Goal: Transaction & Acquisition: Obtain resource

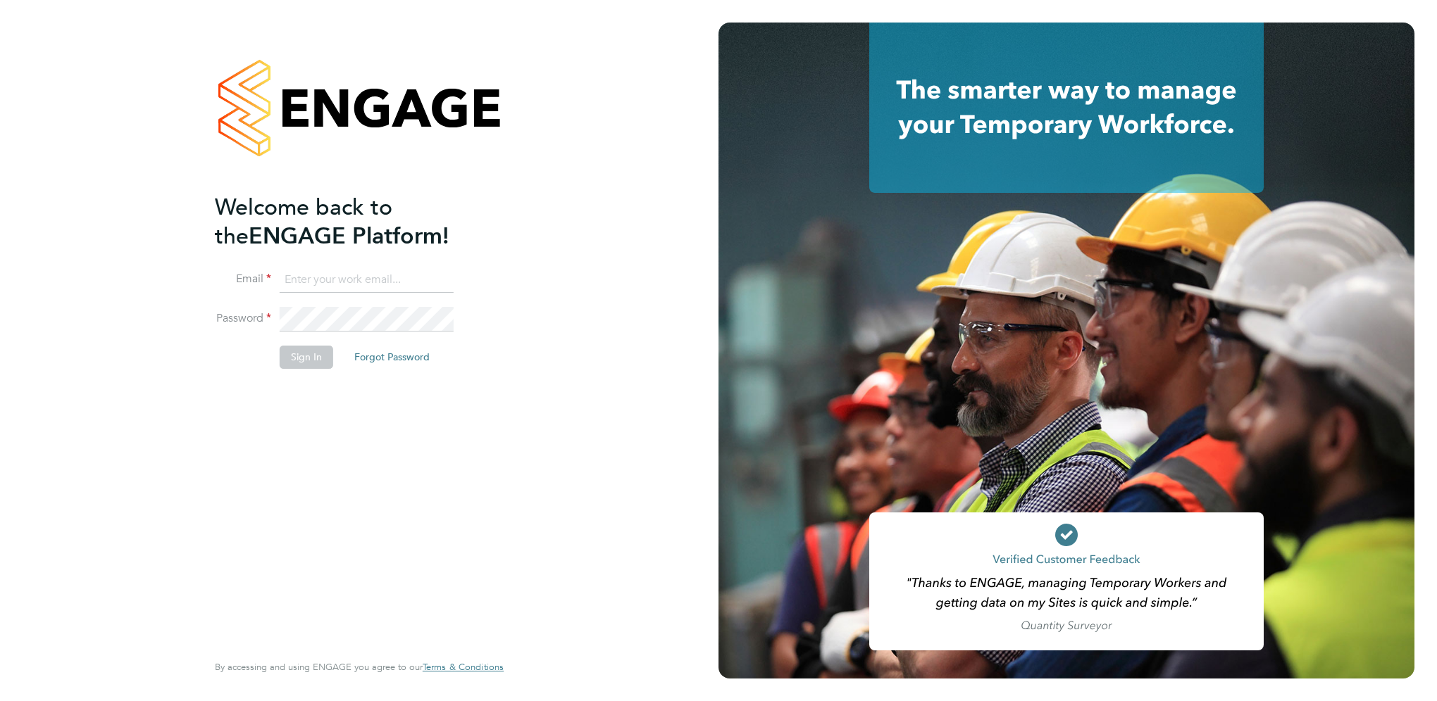
click at [324, 281] on input at bounding box center [367, 280] width 174 height 25
type input "zoe.james@vgcgroup.co.uk"
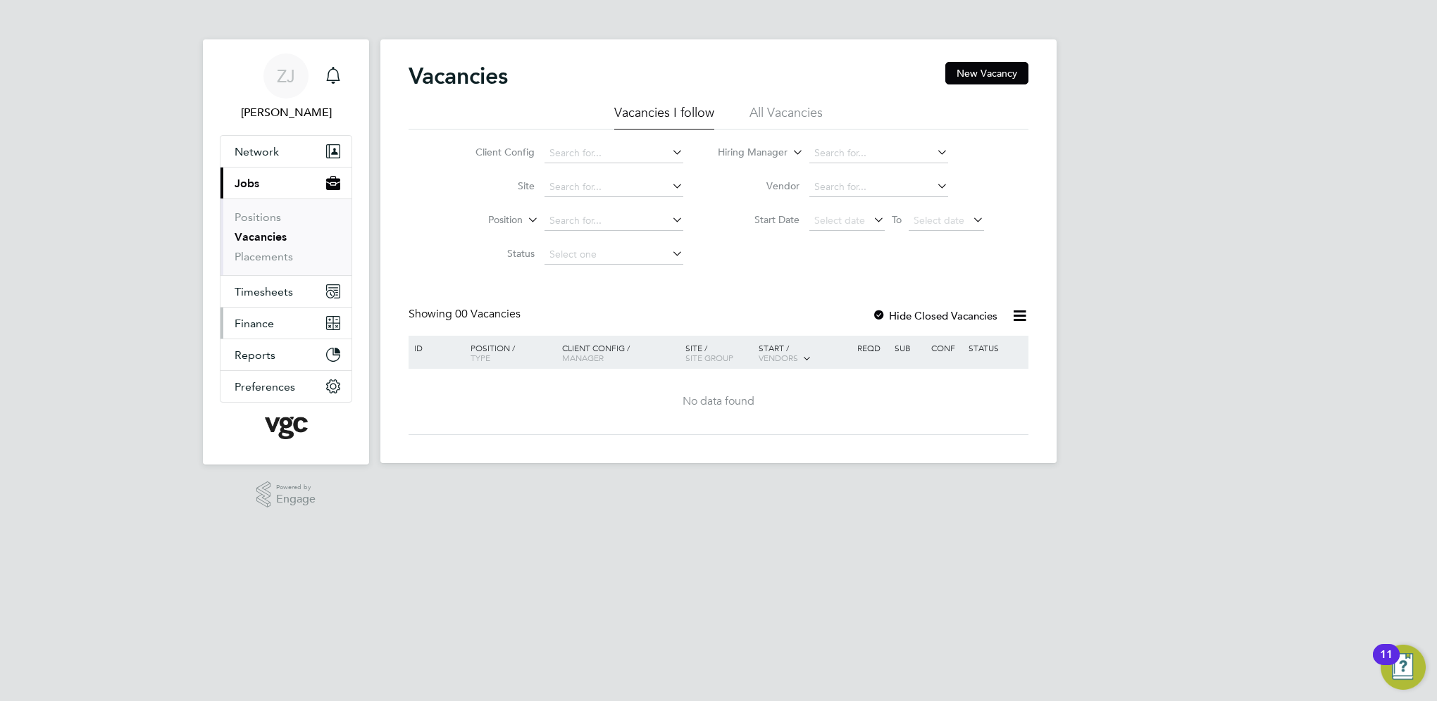
click at [259, 318] on span "Finance" at bounding box center [254, 323] width 39 height 13
click at [264, 327] on span "Finance" at bounding box center [254, 323] width 39 height 13
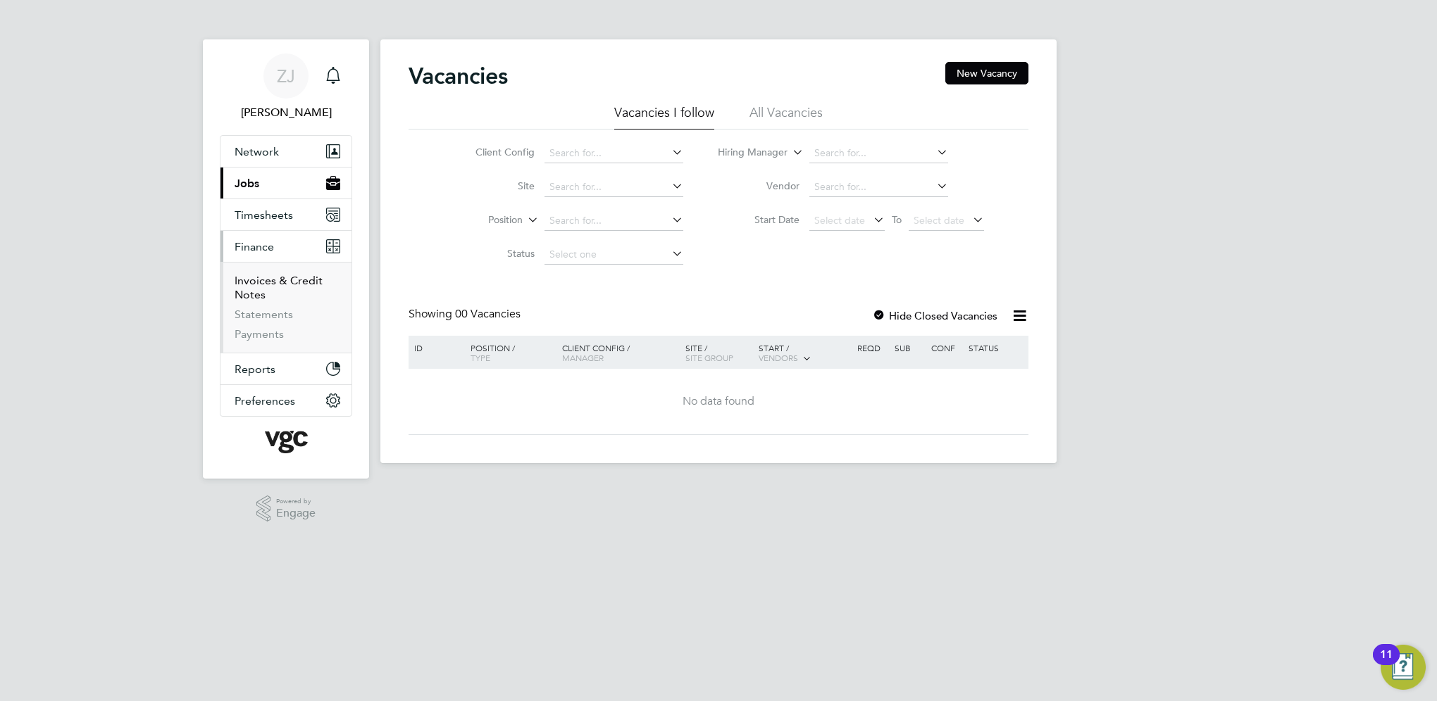
click at [258, 284] on link "Invoices & Credit Notes" at bounding box center [279, 287] width 88 height 27
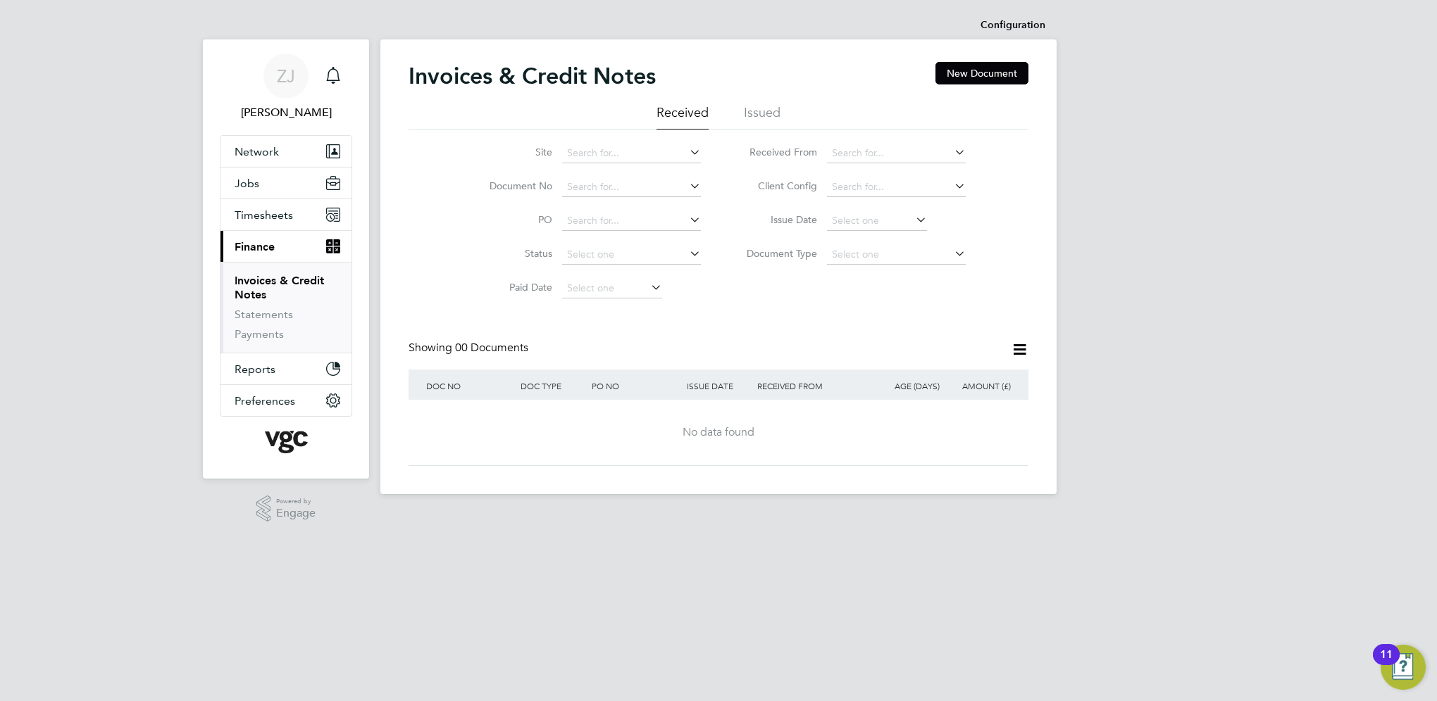
click at [754, 110] on li "Issued" at bounding box center [762, 116] width 37 height 25
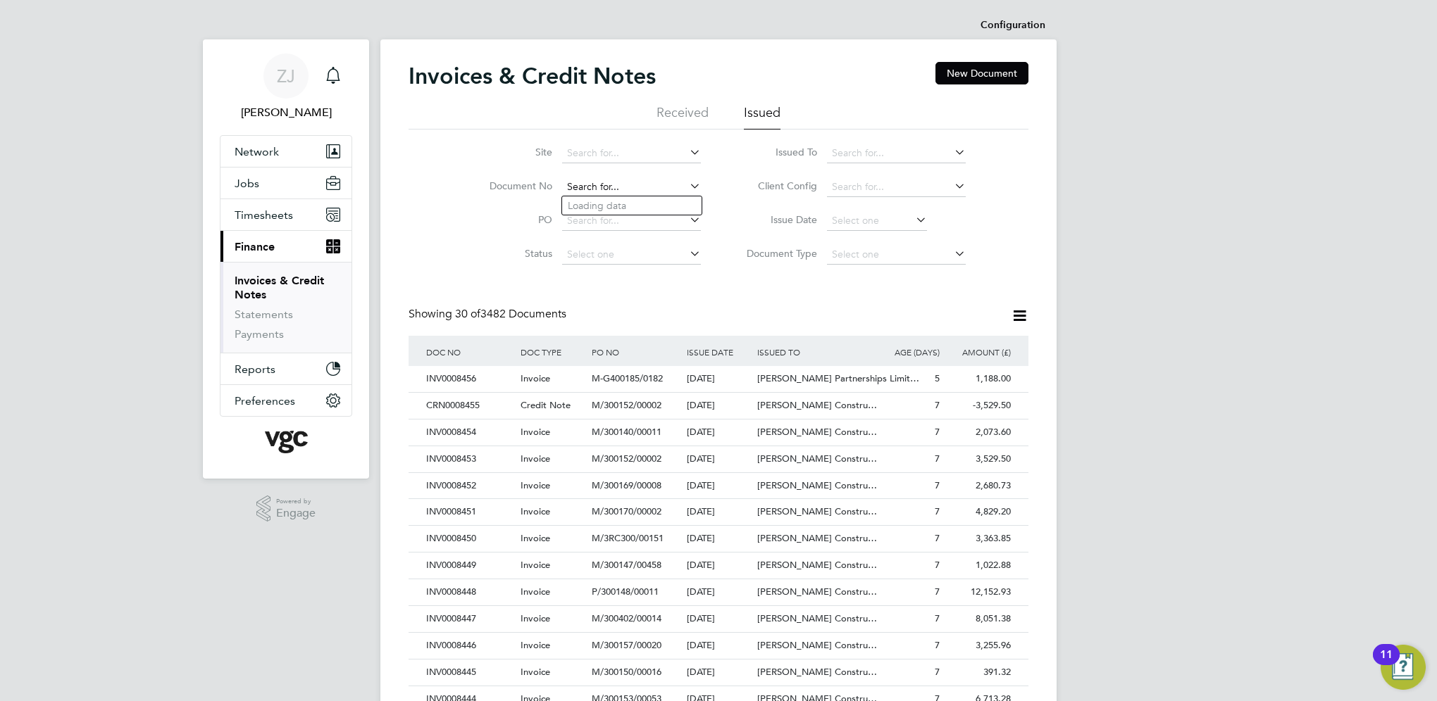
click at [582, 189] on input at bounding box center [631, 187] width 139 height 20
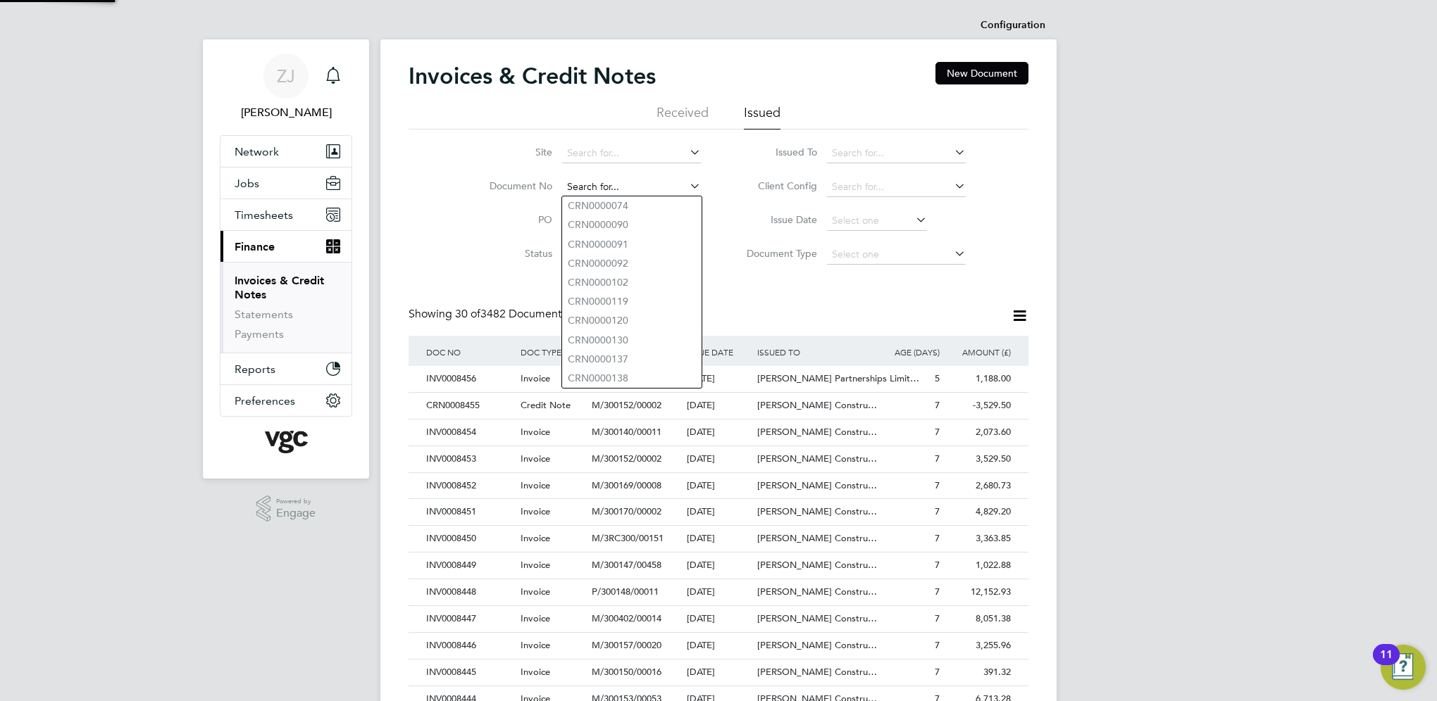
paste input "INV0008389"
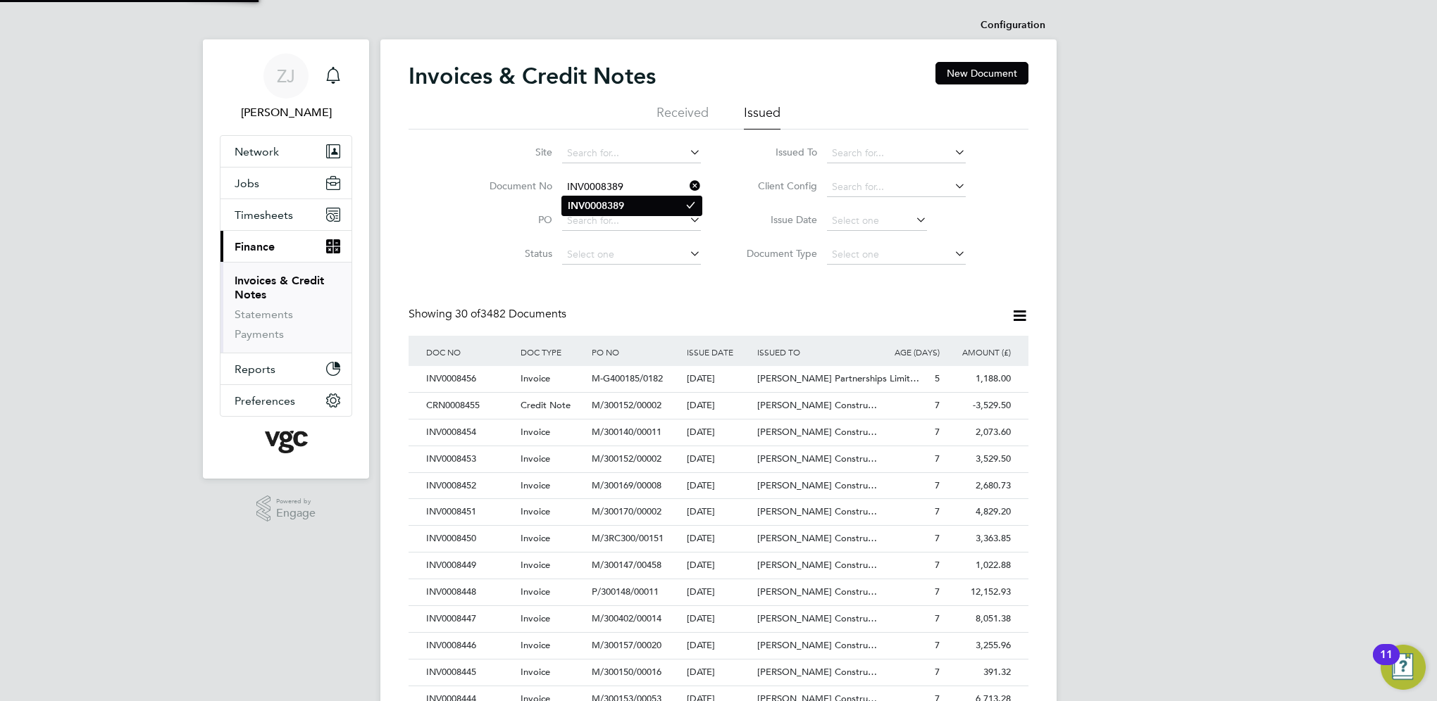
type input "INV0008389"
click at [589, 206] on b "INV0008389" at bounding box center [596, 206] width 56 height 12
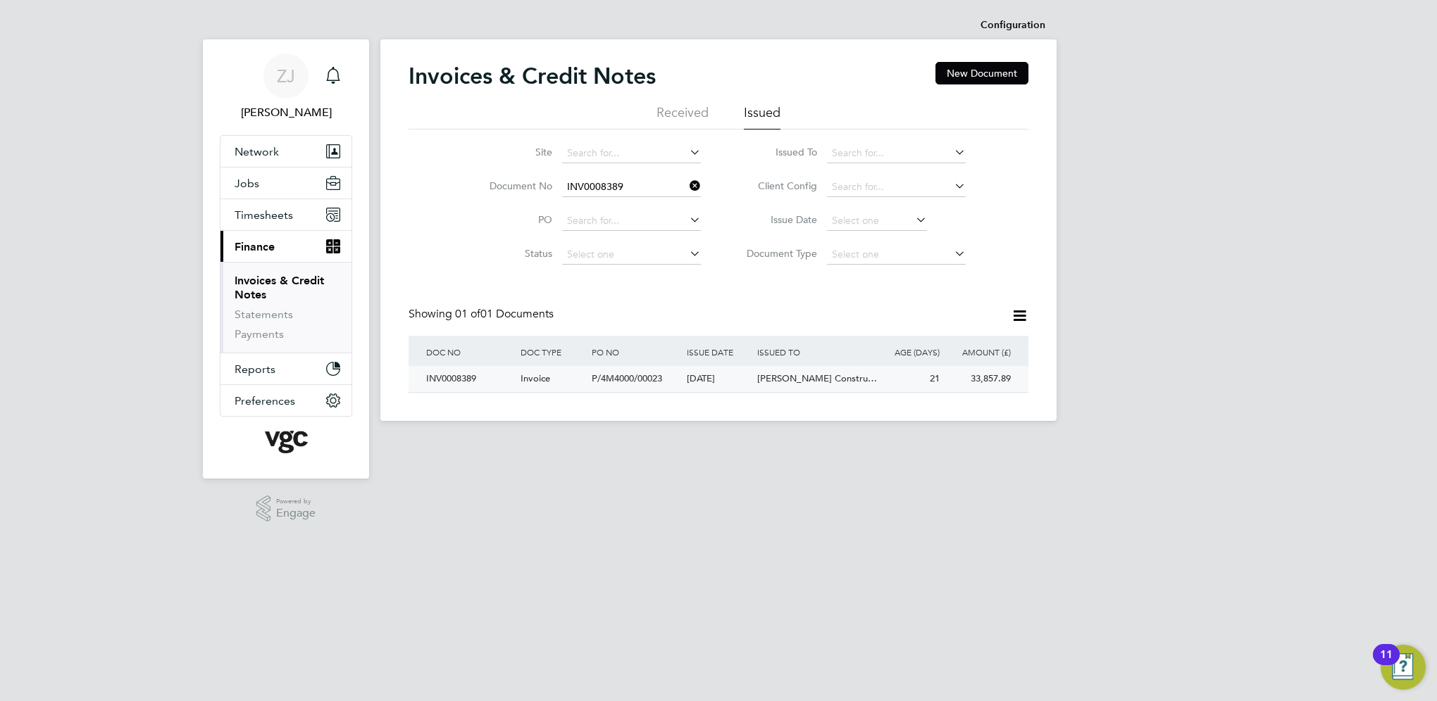
click at [460, 377] on div "INV0008389" at bounding box center [470, 379] width 94 height 26
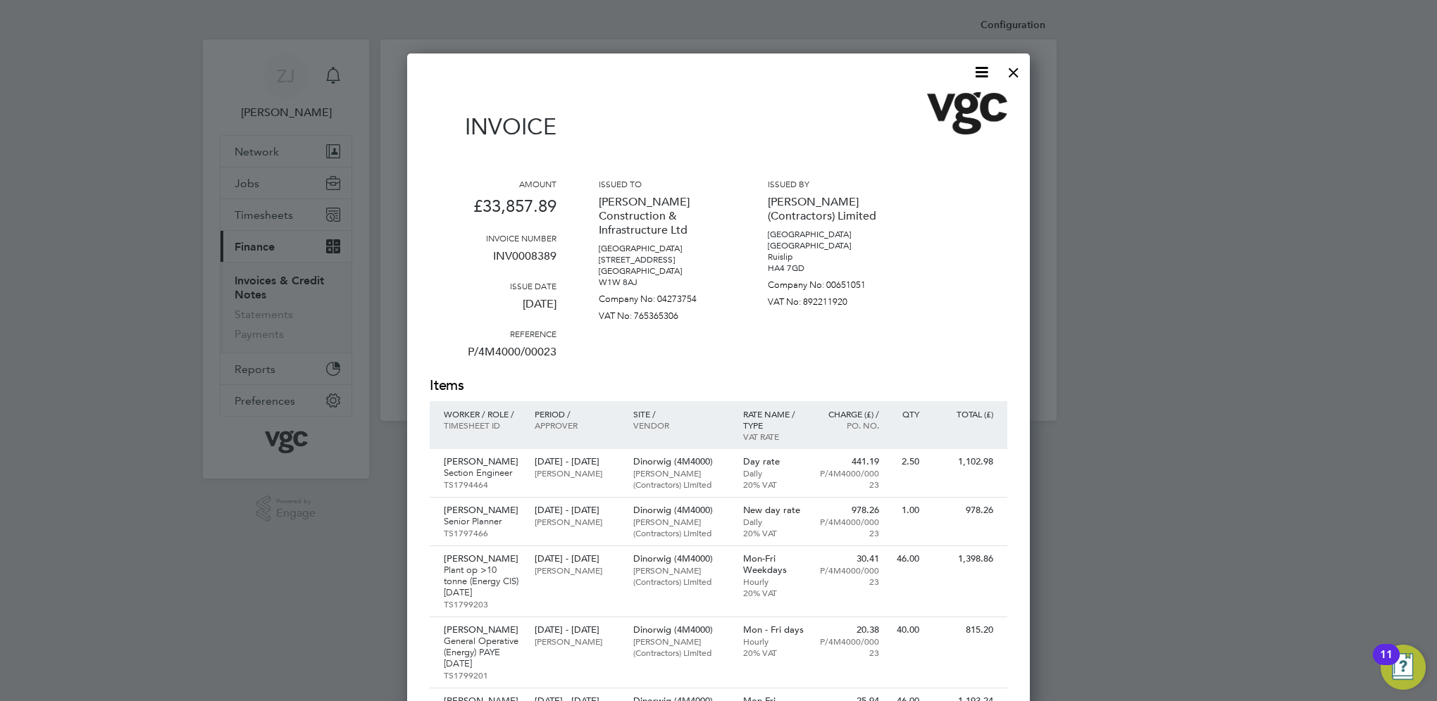
click at [981, 68] on icon at bounding box center [982, 72] width 18 height 18
click at [945, 104] on li "Download Invoice" at bounding box center [938, 106] width 97 height 20
click at [1011, 70] on div at bounding box center [1013, 68] width 25 height 25
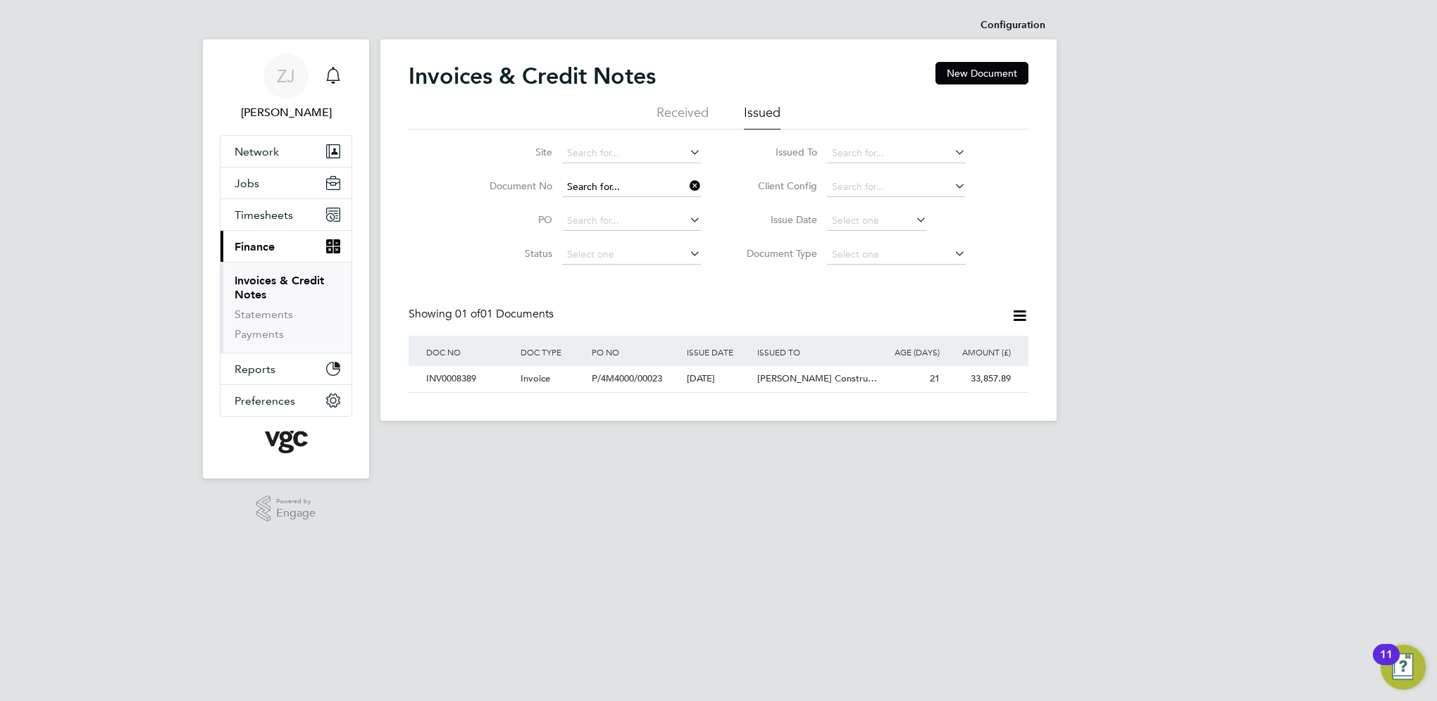
click at [628, 185] on input at bounding box center [631, 187] width 139 height 20
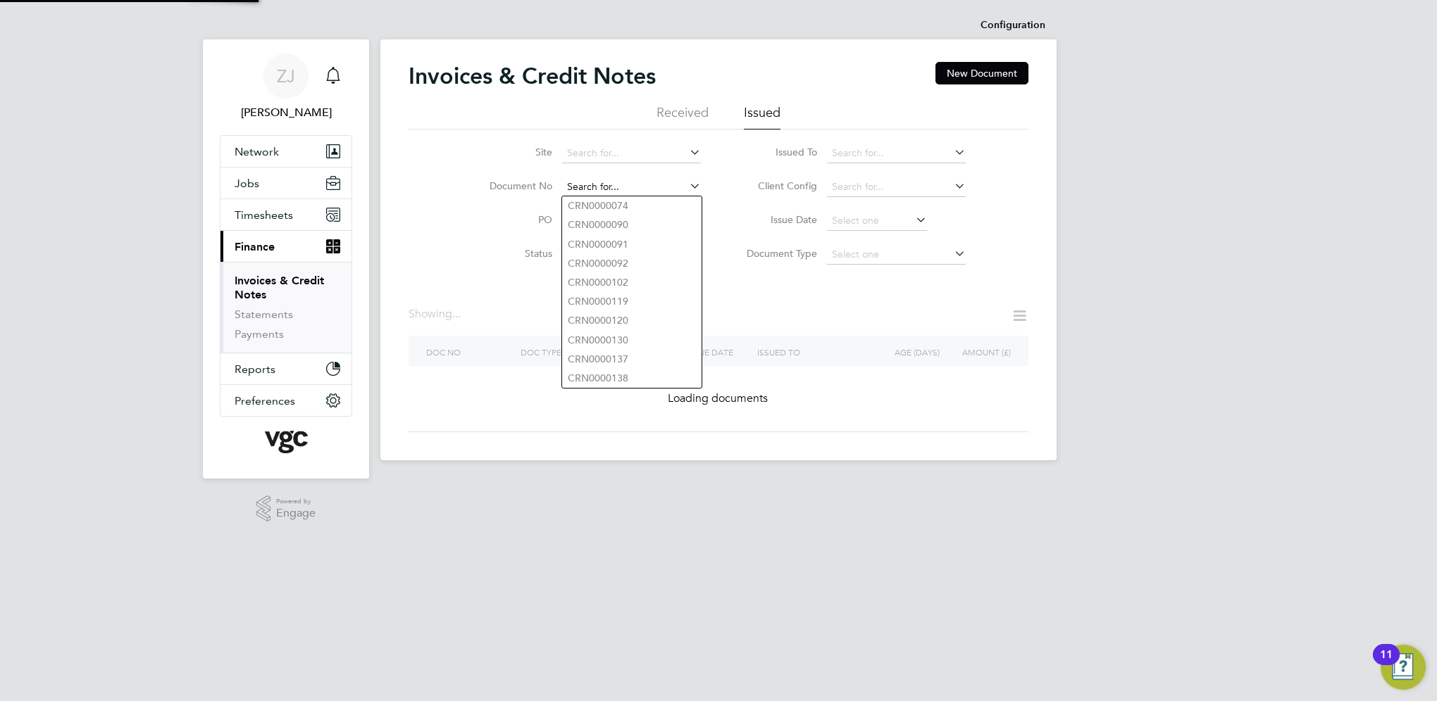
paste input "INV0008390"
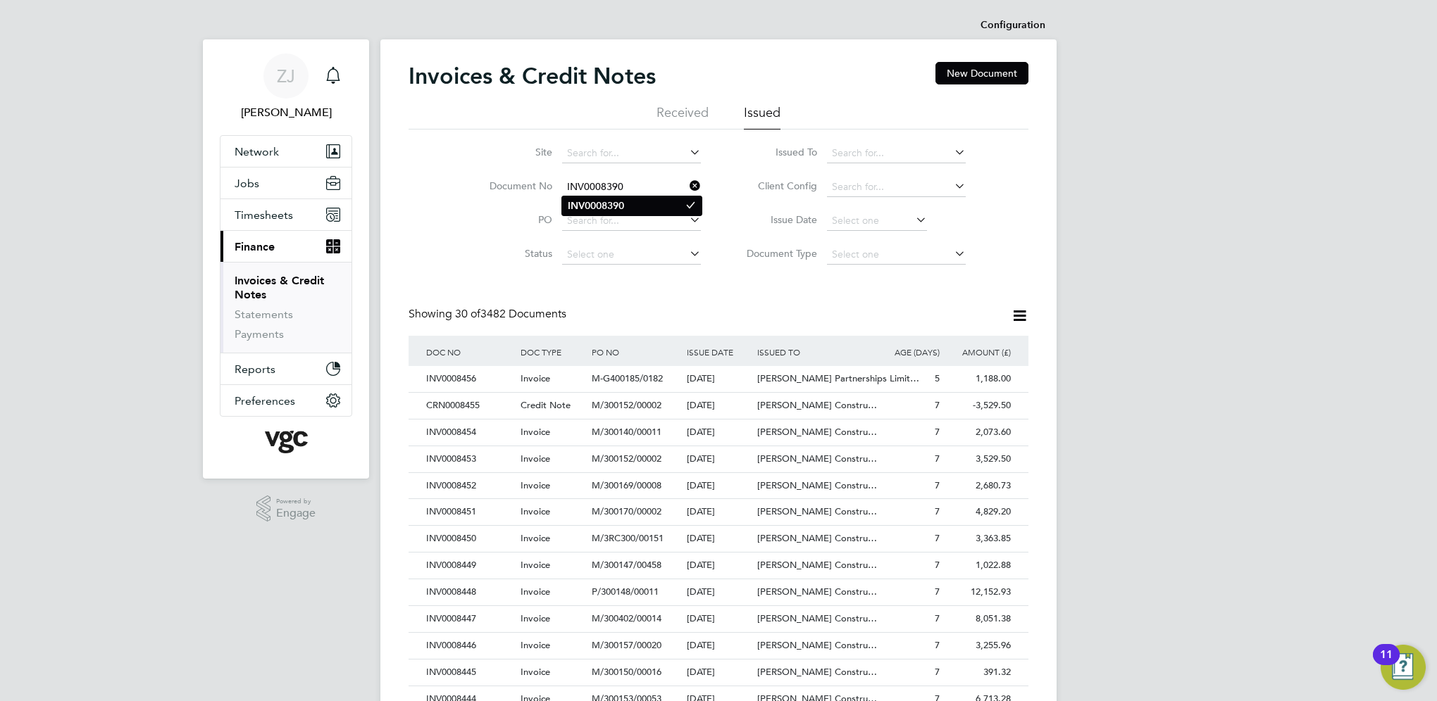
type input "INV0008390"
click at [608, 202] on b "INV0008390" at bounding box center [596, 206] width 56 height 12
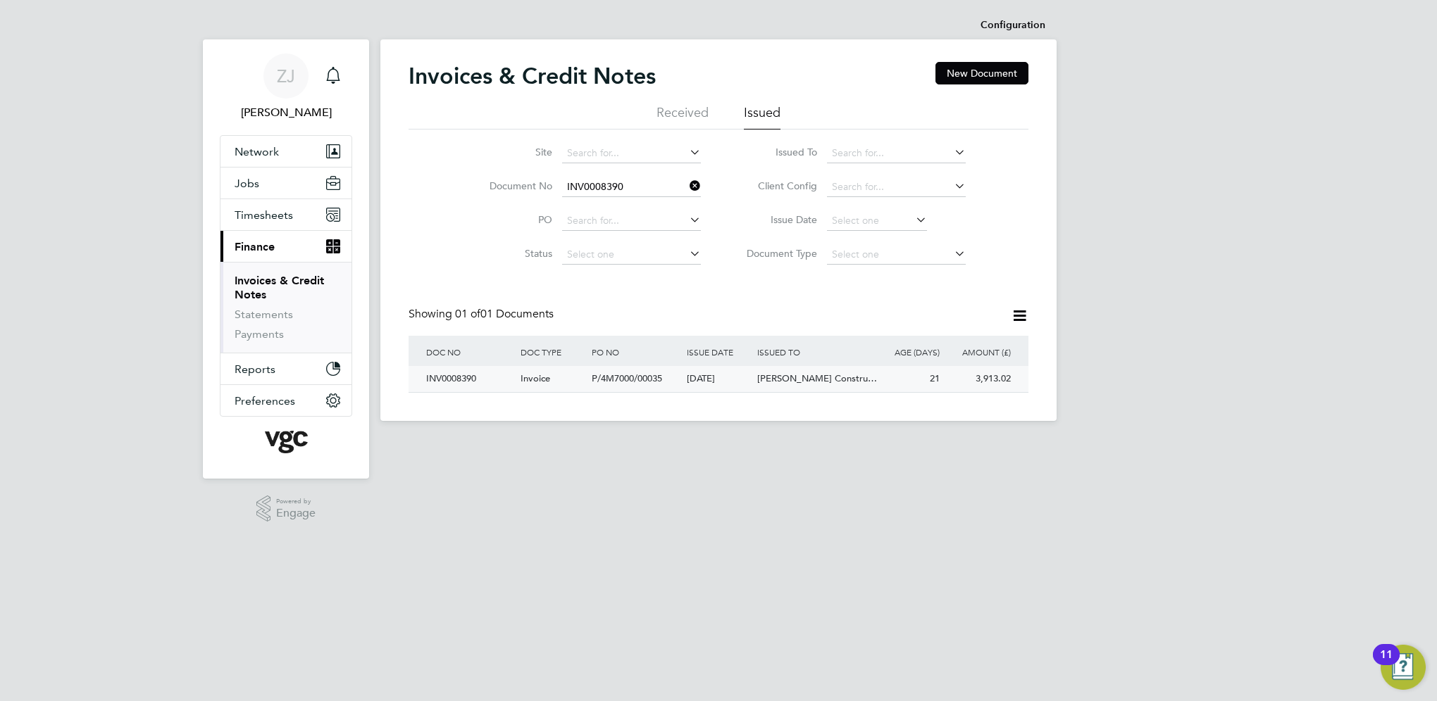
click at [449, 377] on div "INV0008390" at bounding box center [470, 379] width 94 height 26
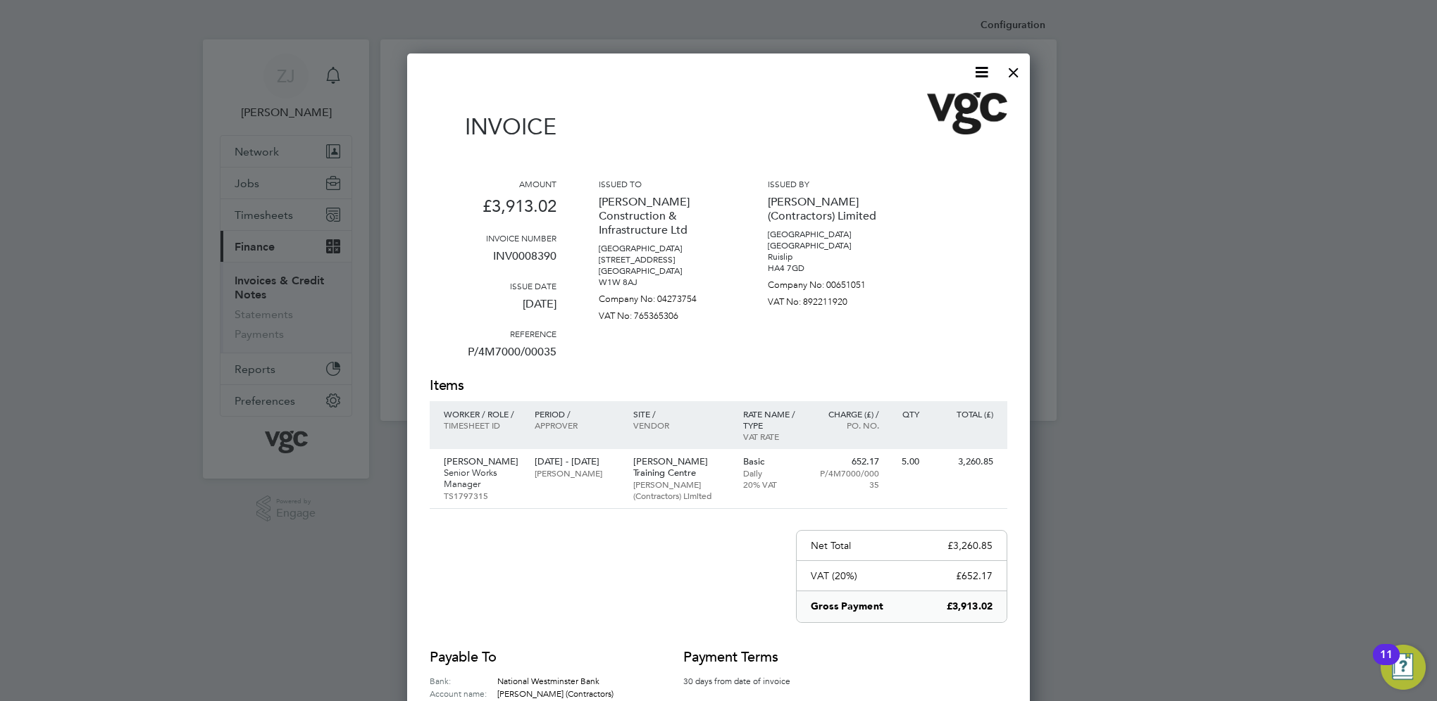
click at [981, 73] on icon at bounding box center [982, 72] width 18 height 18
click at [924, 103] on li "Download Invoice" at bounding box center [938, 106] width 97 height 20
click at [1010, 72] on div at bounding box center [1013, 68] width 25 height 25
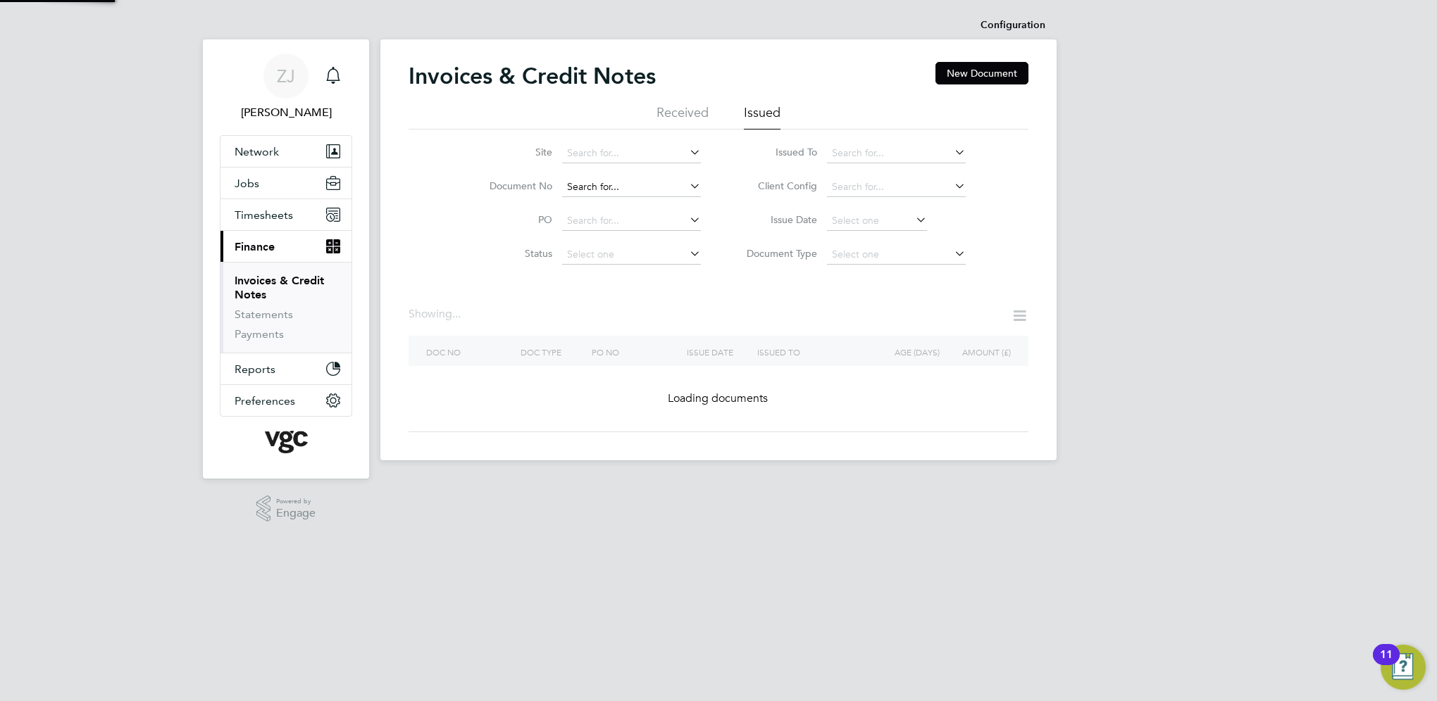
click at [639, 185] on input at bounding box center [631, 187] width 139 height 20
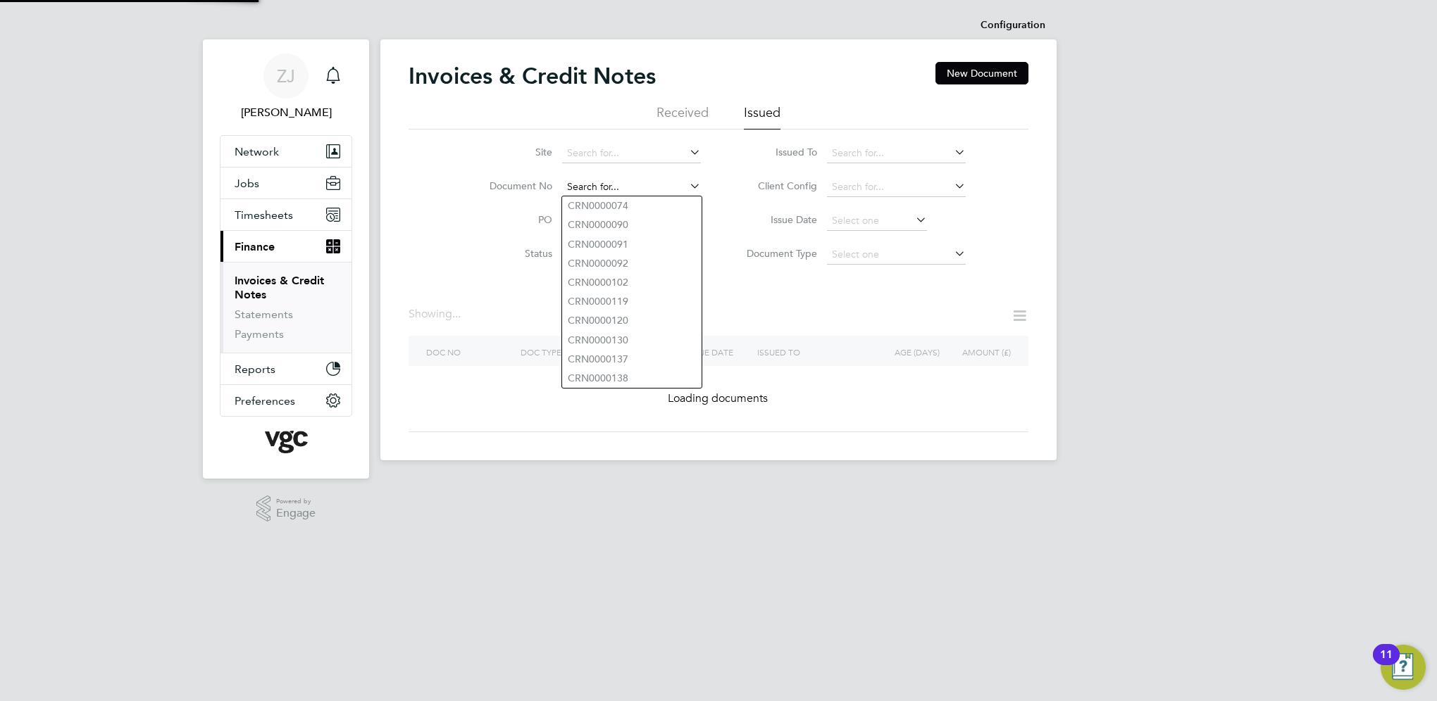
paste input "INV0008393"
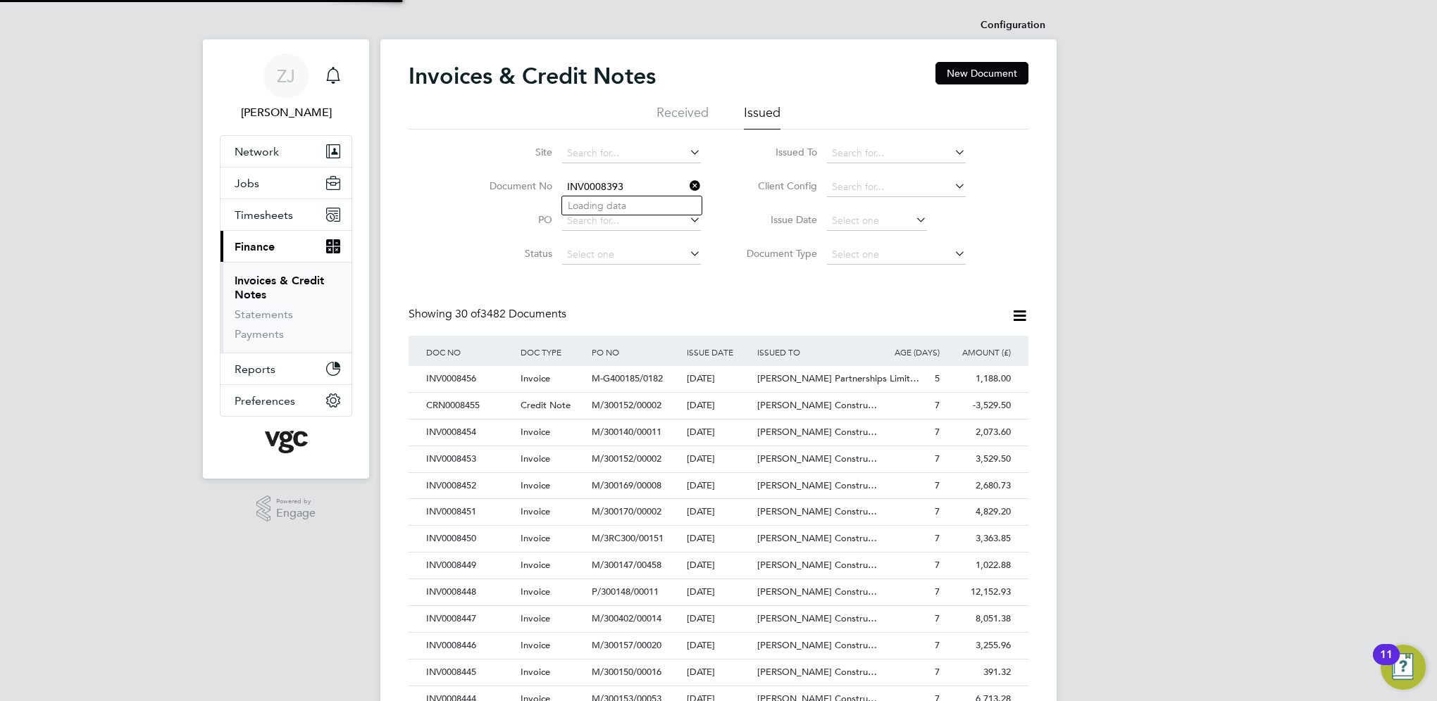
scroll to position [27, 96]
type input "INV0008393"
click at [596, 203] on b "INV0008393" at bounding box center [596, 206] width 56 height 12
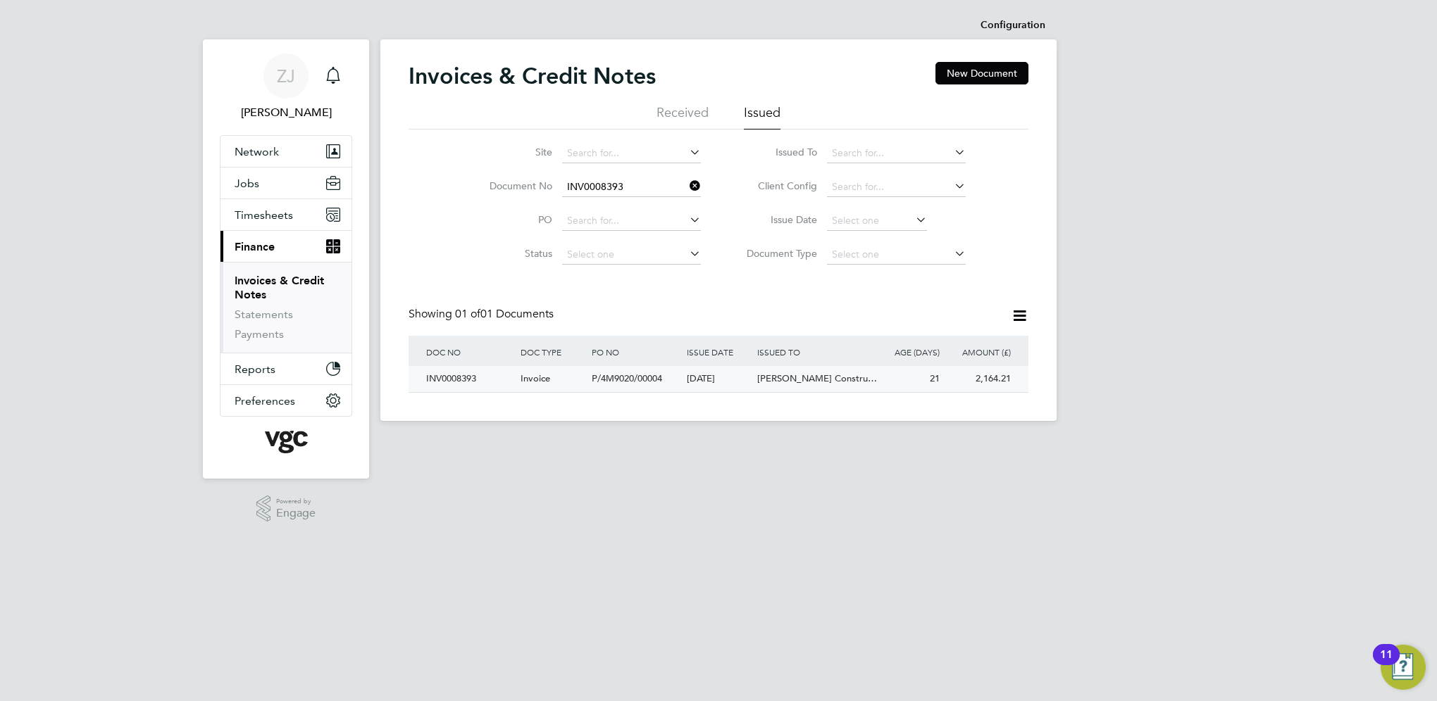
click at [454, 375] on div "INV0008393" at bounding box center [470, 379] width 94 height 26
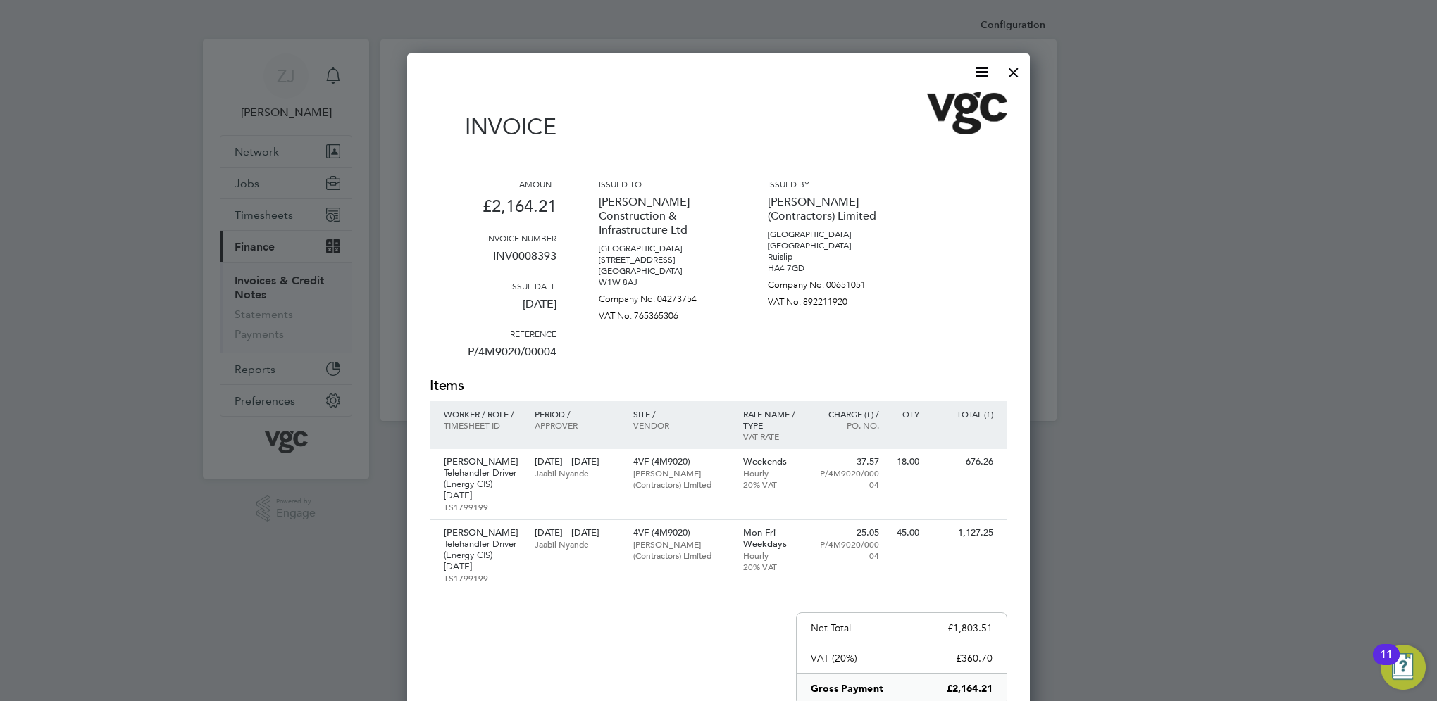
click at [982, 67] on icon at bounding box center [982, 72] width 18 height 18
click at [918, 104] on li "Download Invoice" at bounding box center [938, 106] width 97 height 20
click at [1016, 71] on div at bounding box center [1013, 68] width 25 height 25
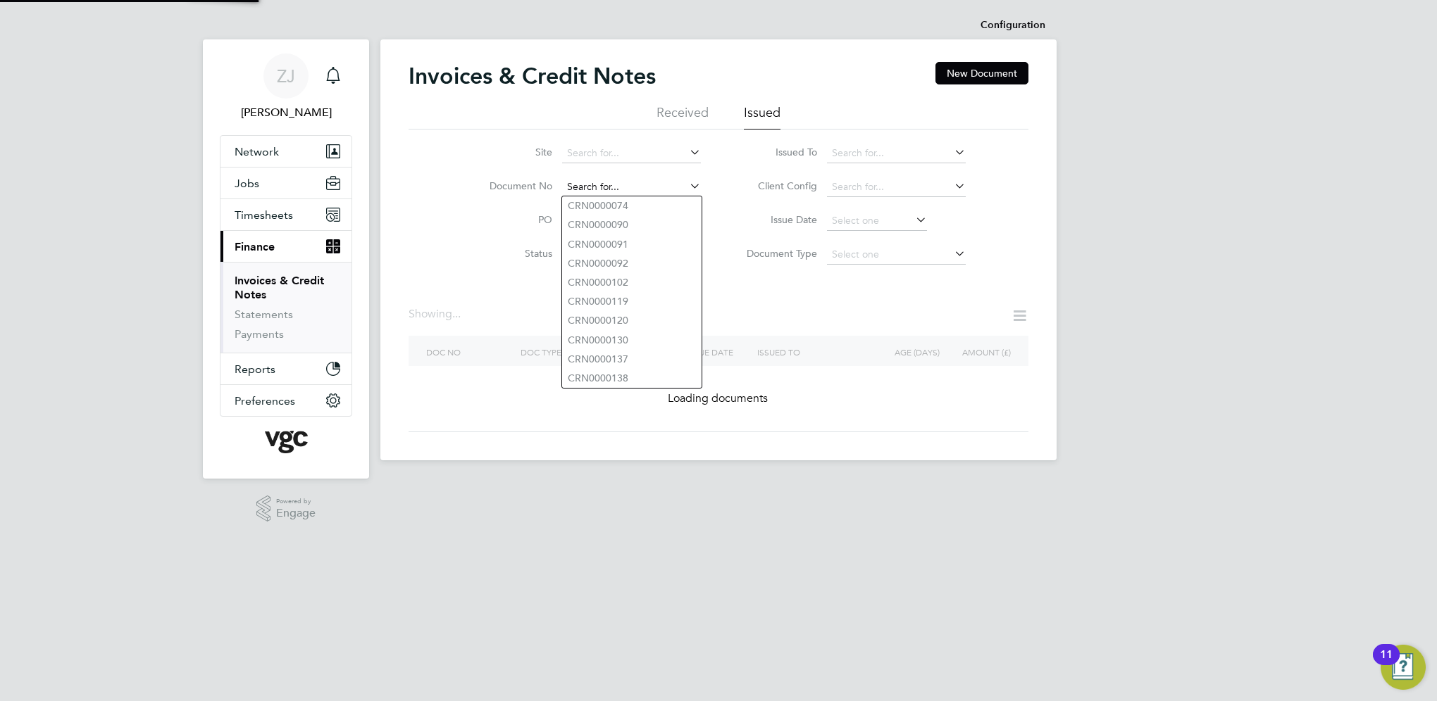
click at [632, 183] on input at bounding box center [631, 187] width 139 height 20
paste input "INV0008411"
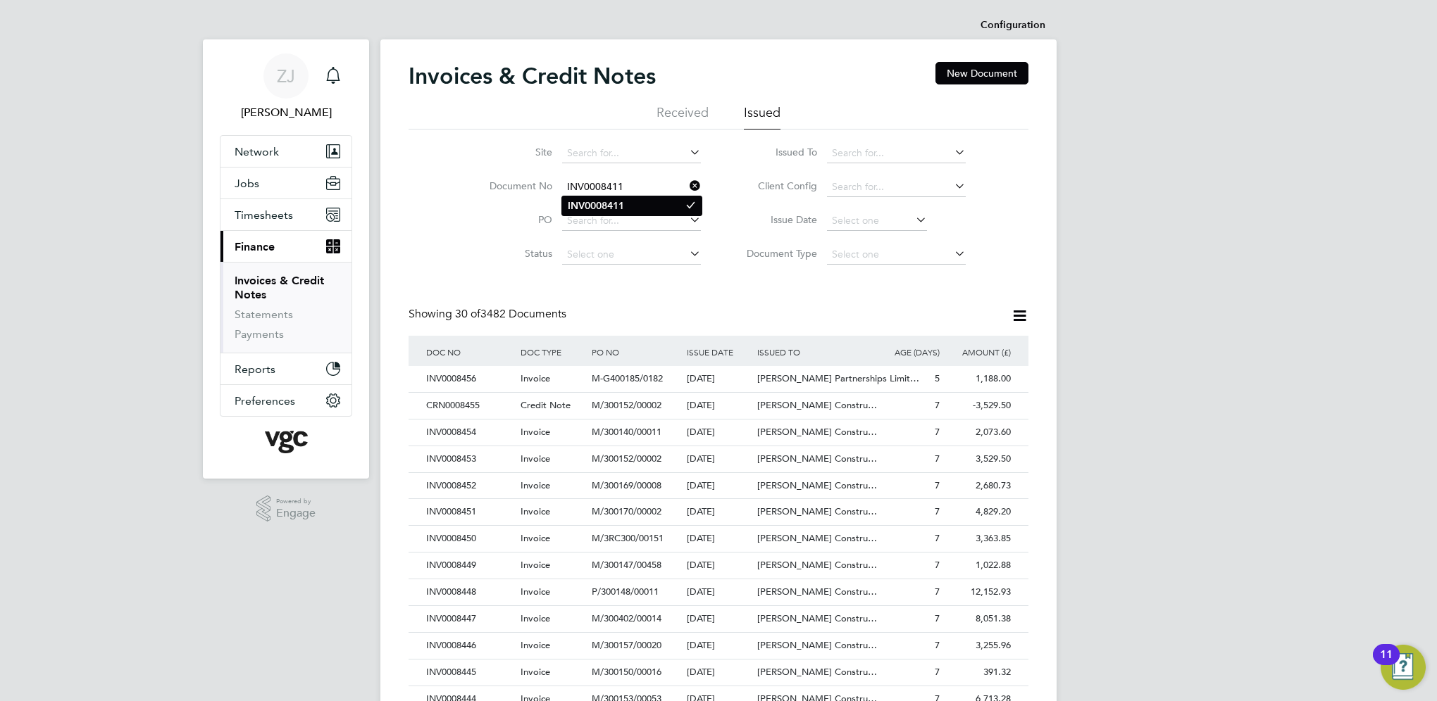
type input "INV0008411"
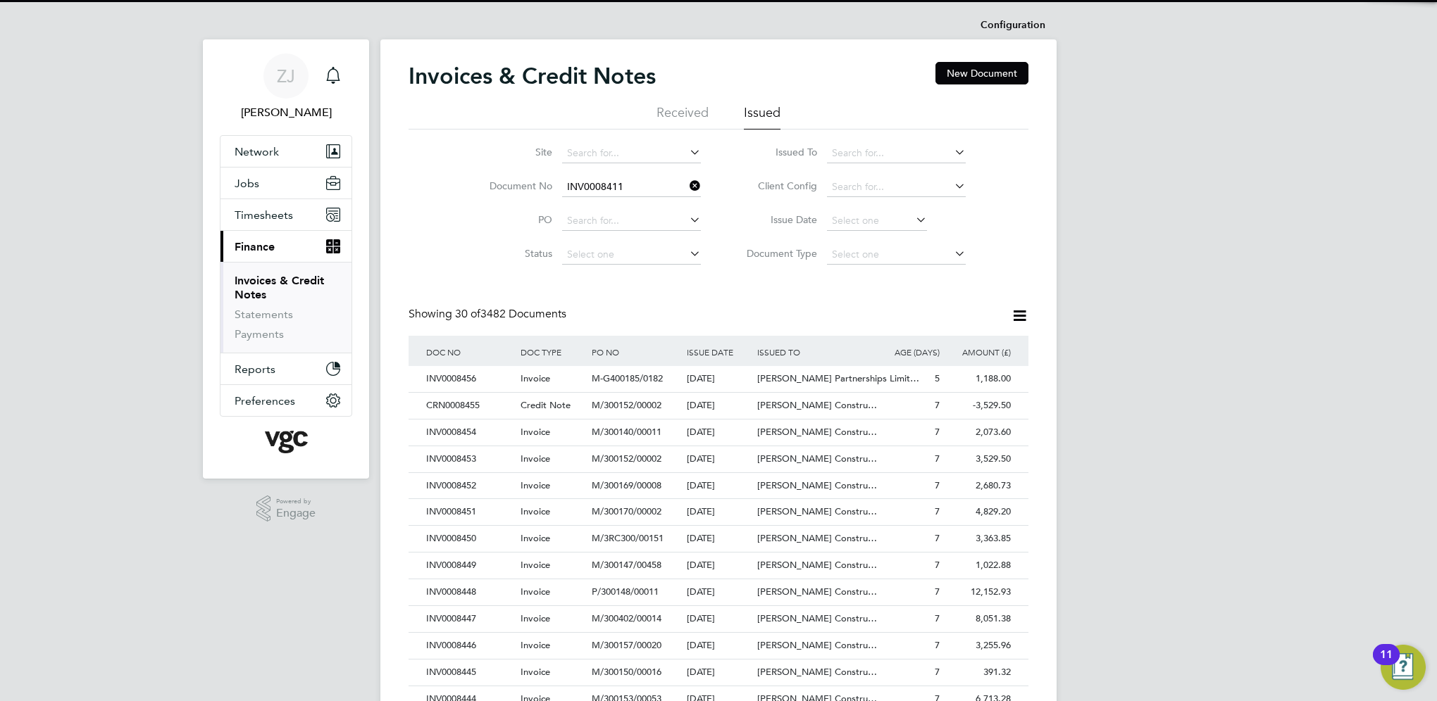
click at [590, 200] on b "INV0008411" at bounding box center [596, 206] width 56 height 12
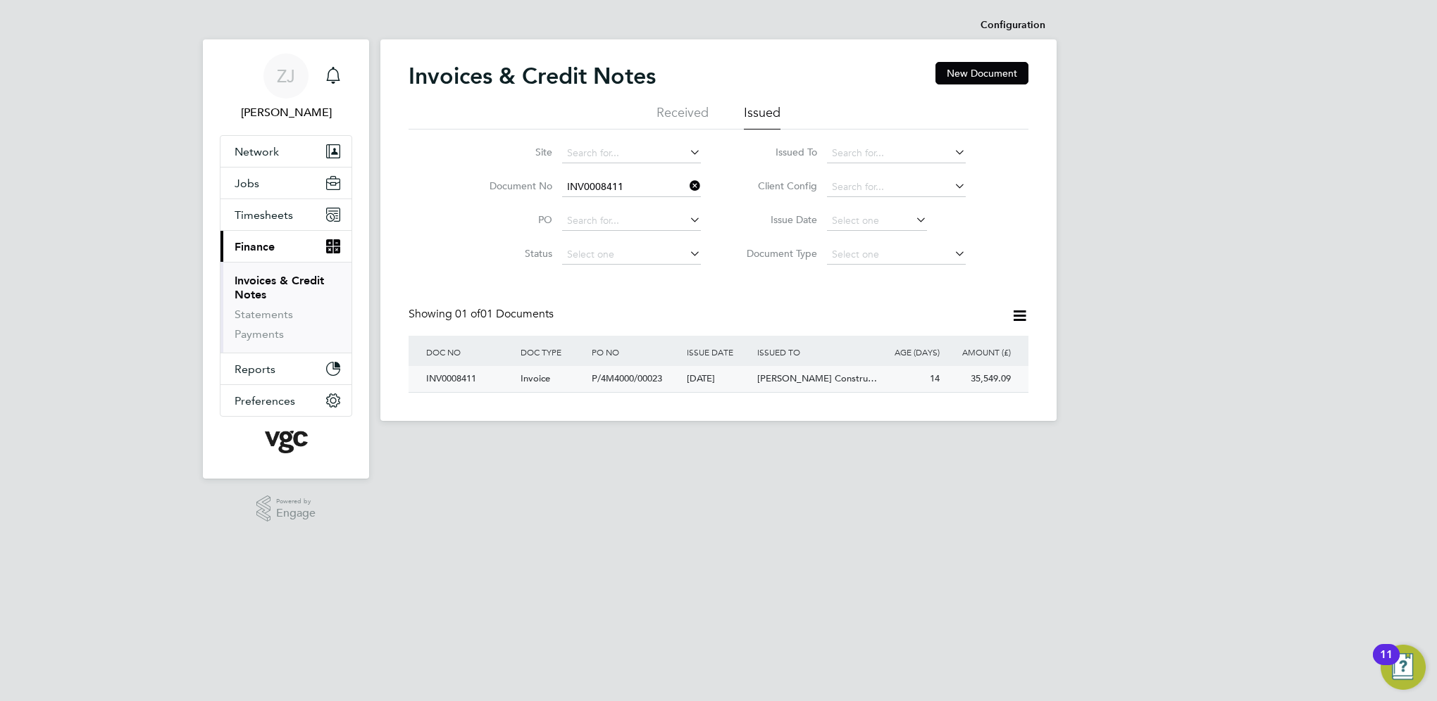
click at [461, 377] on div "INV0008411" at bounding box center [470, 379] width 94 height 26
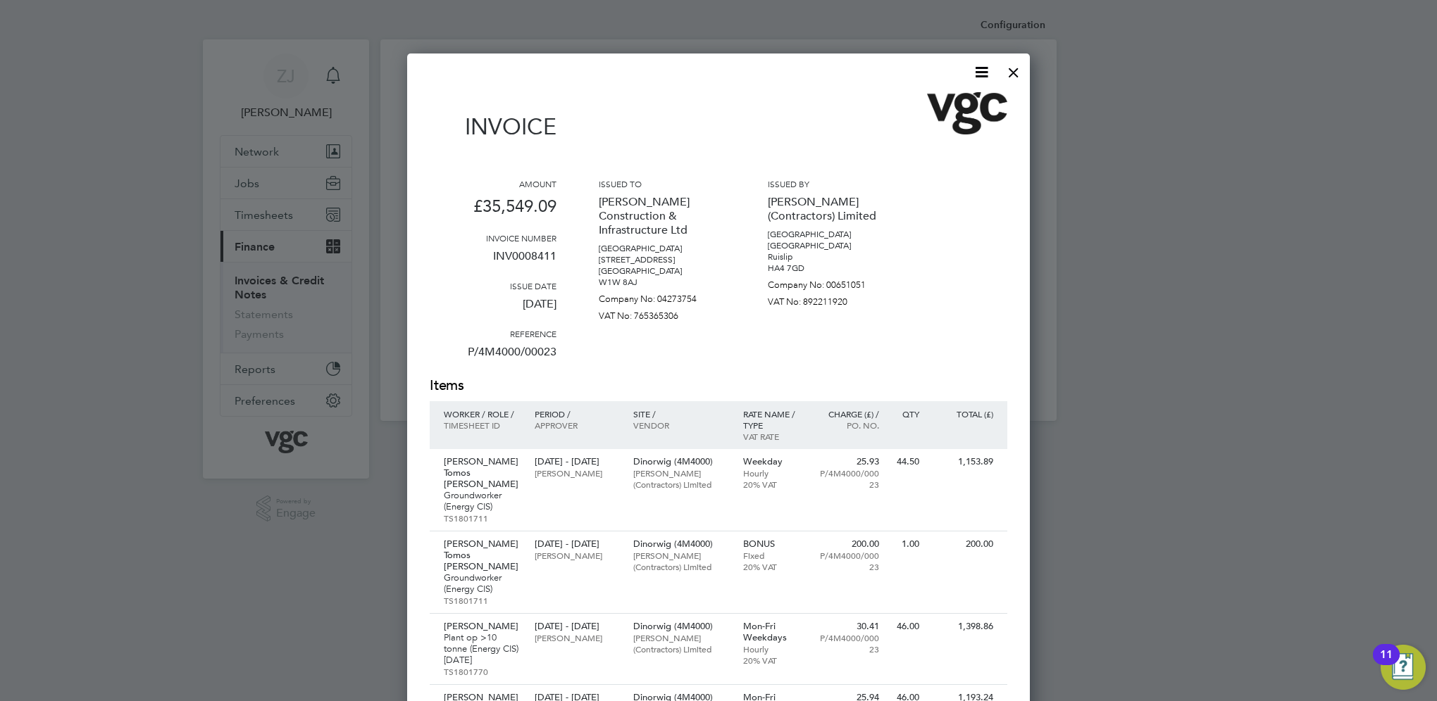
click at [980, 70] on icon at bounding box center [982, 72] width 18 height 18
click at [909, 99] on li "Download Invoice" at bounding box center [938, 106] width 97 height 20
click at [1015, 72] on div at bounding box center [1013, 68] width 25 height 25
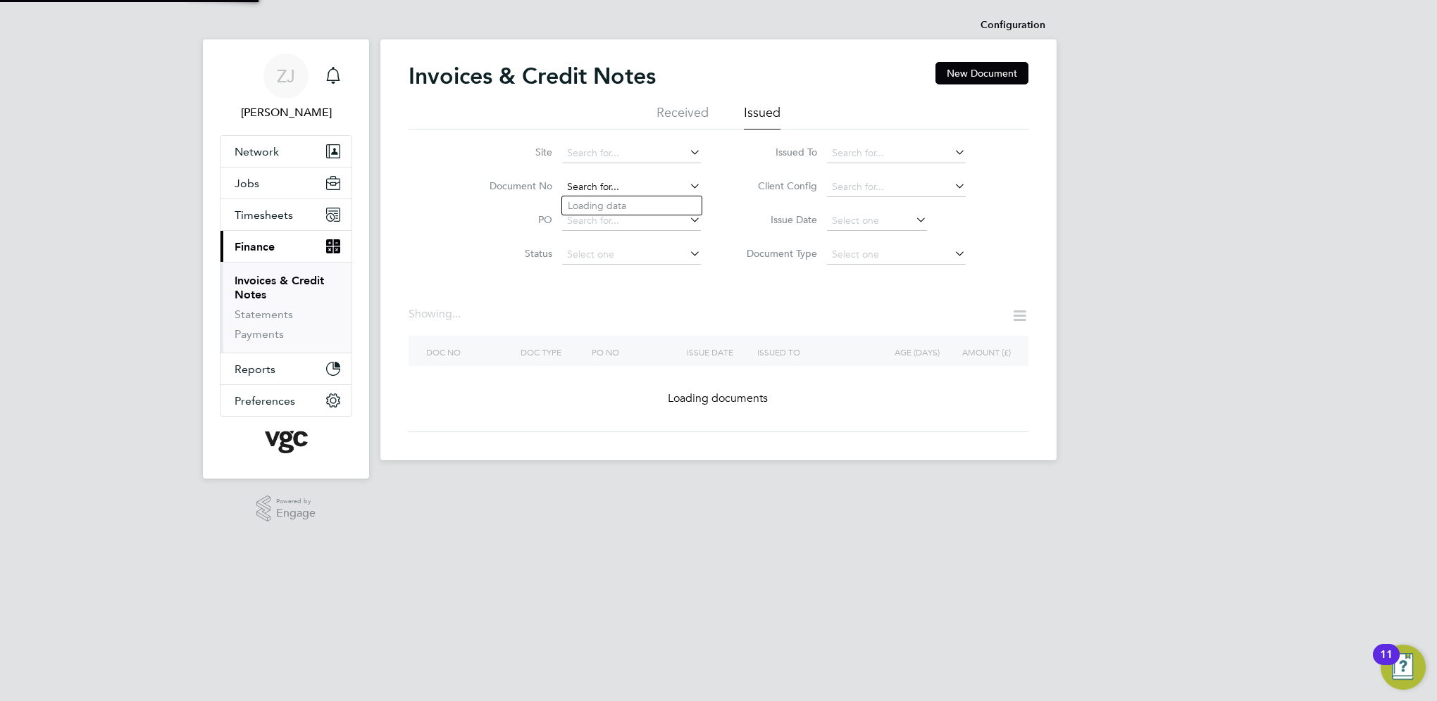
click at [634, 189] on input at bounding box center [631, 187] width 139 height 20
paste input "INV0008414"
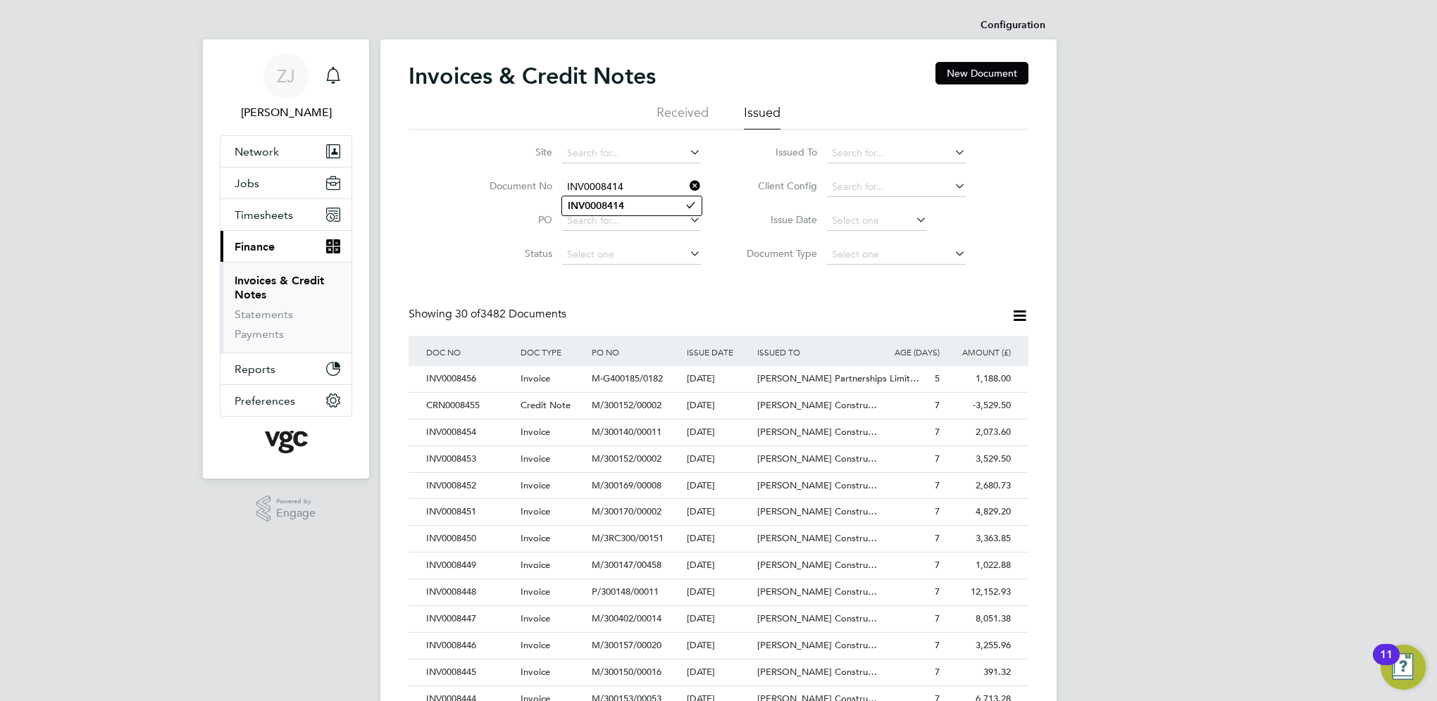
type input "INV0008414"
click at [594, 204] on b "INV0008414" at bounding box center [596, 206] width 56 height 12
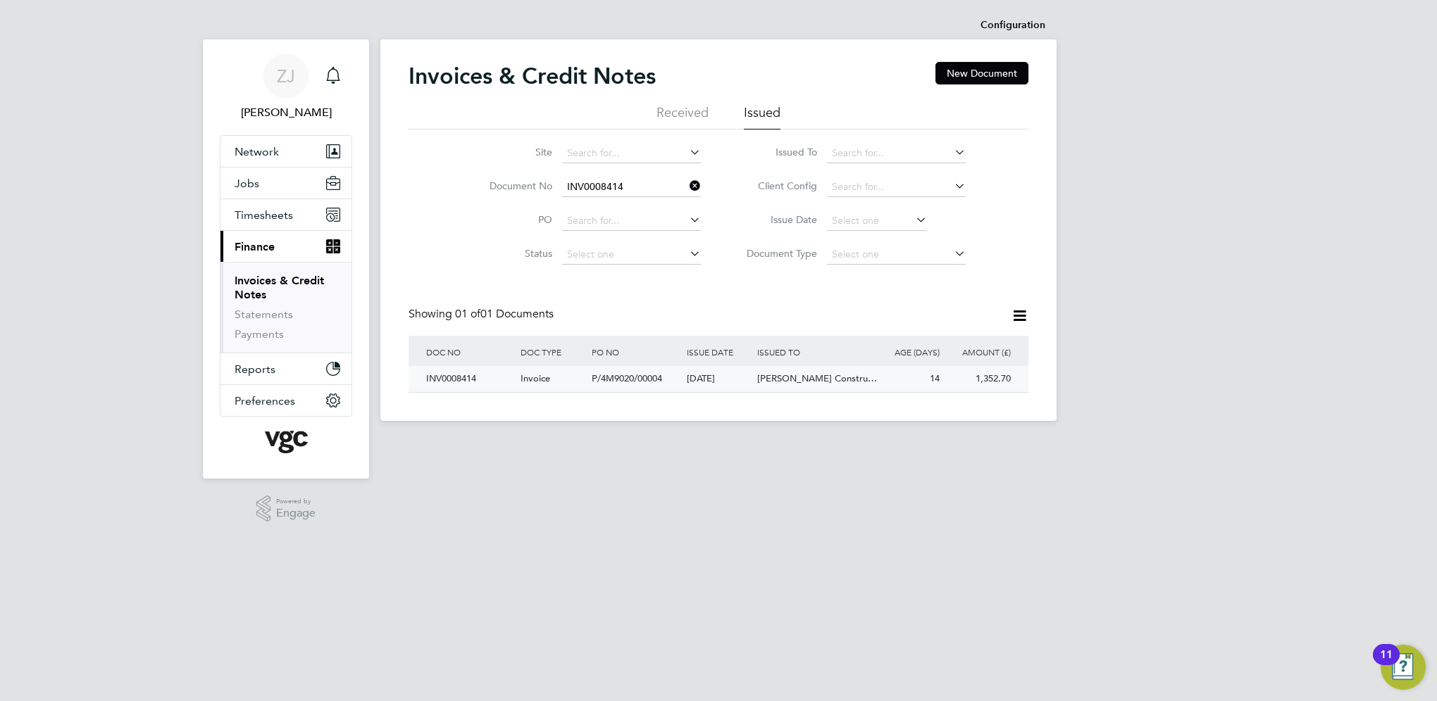
click at [463, 376] on div "INV0008414" at bounding box center [470, 379] width 94 height 26
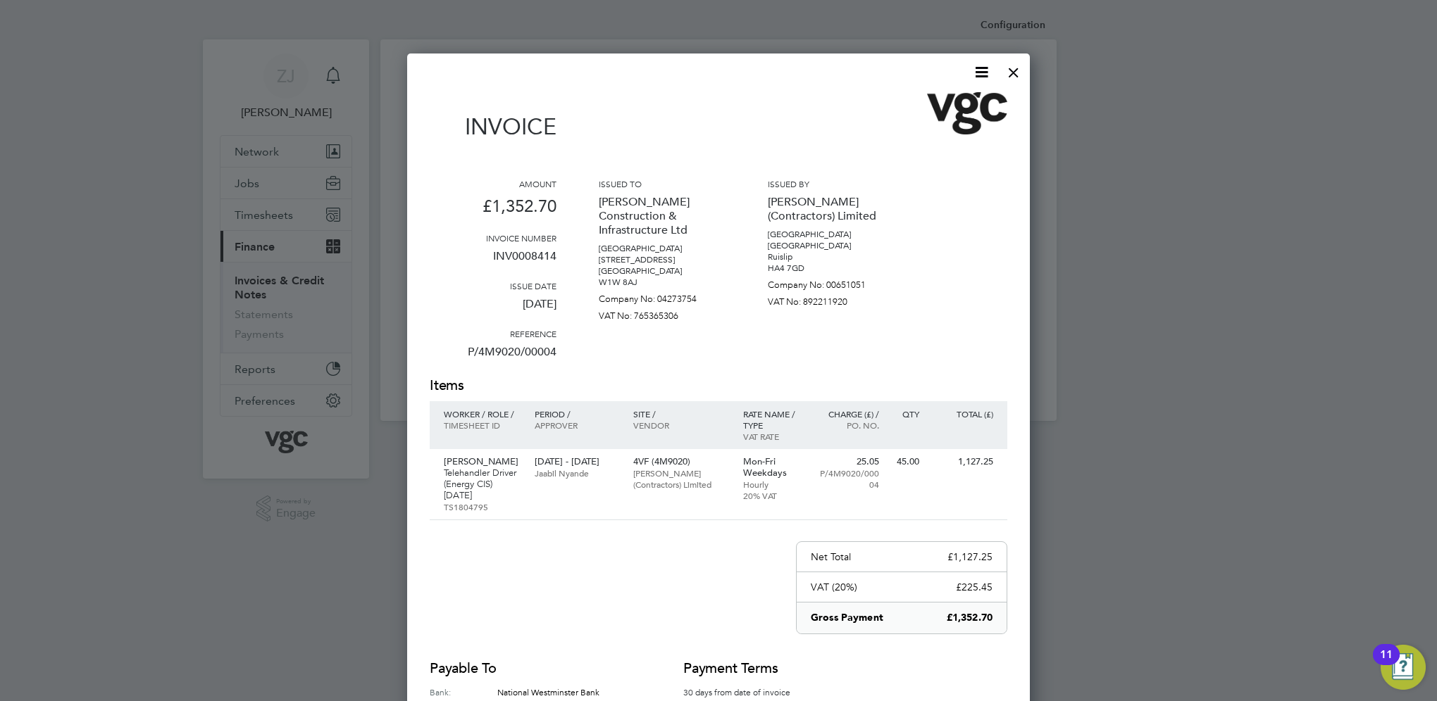
click at [973, 68] on icon at bounding box center [982, 72] width 18 height 18
click at [920, 102] on li "Download Invoice" at bounding box center [938, 106] width 97 height 20
